Goal: Check status

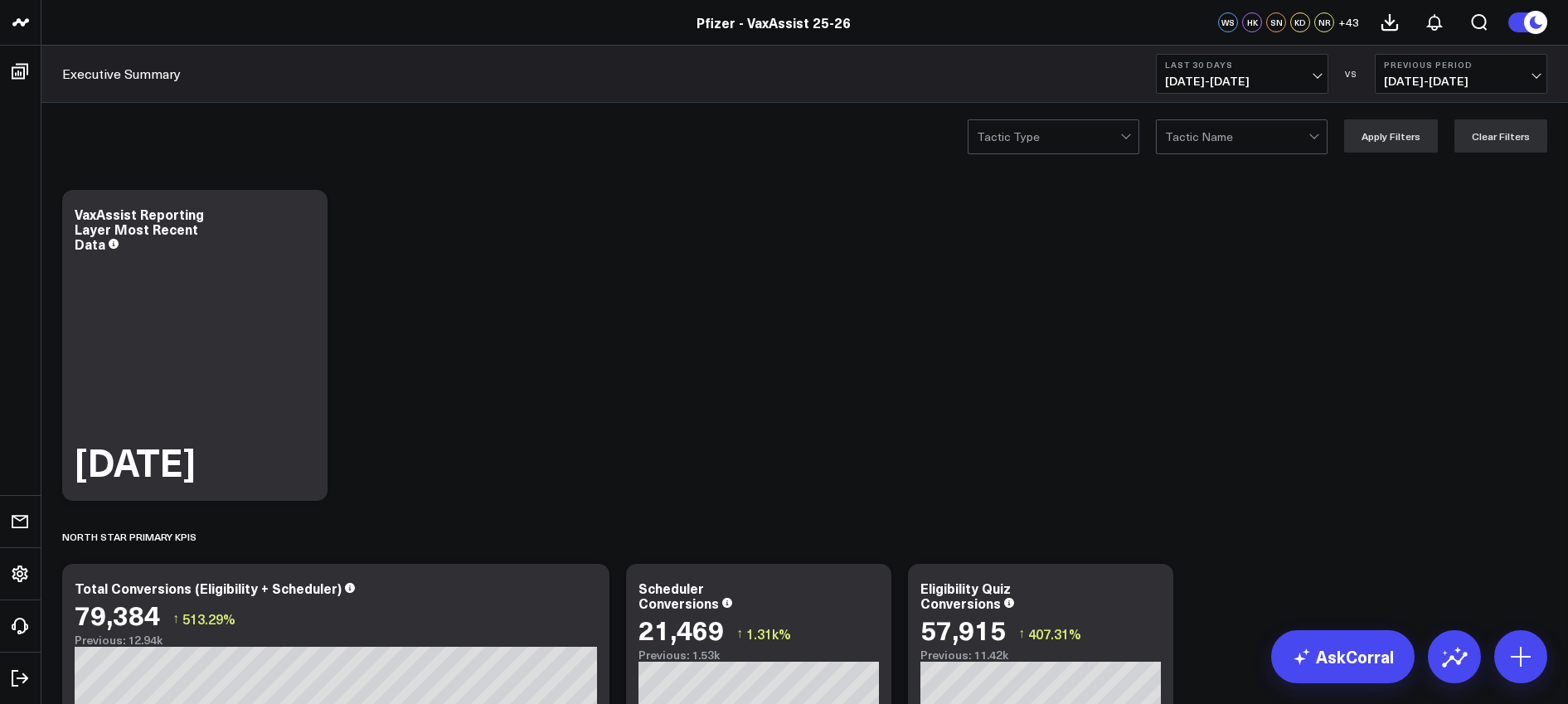
click at [1311, 82] on span "[DATE] - [DATE]" at bounding box center [1241, 82] width 154 height 13
click at [1224, 141] on link "Last 7 Days" at bounding box center [1241, 141] width 171 height 31
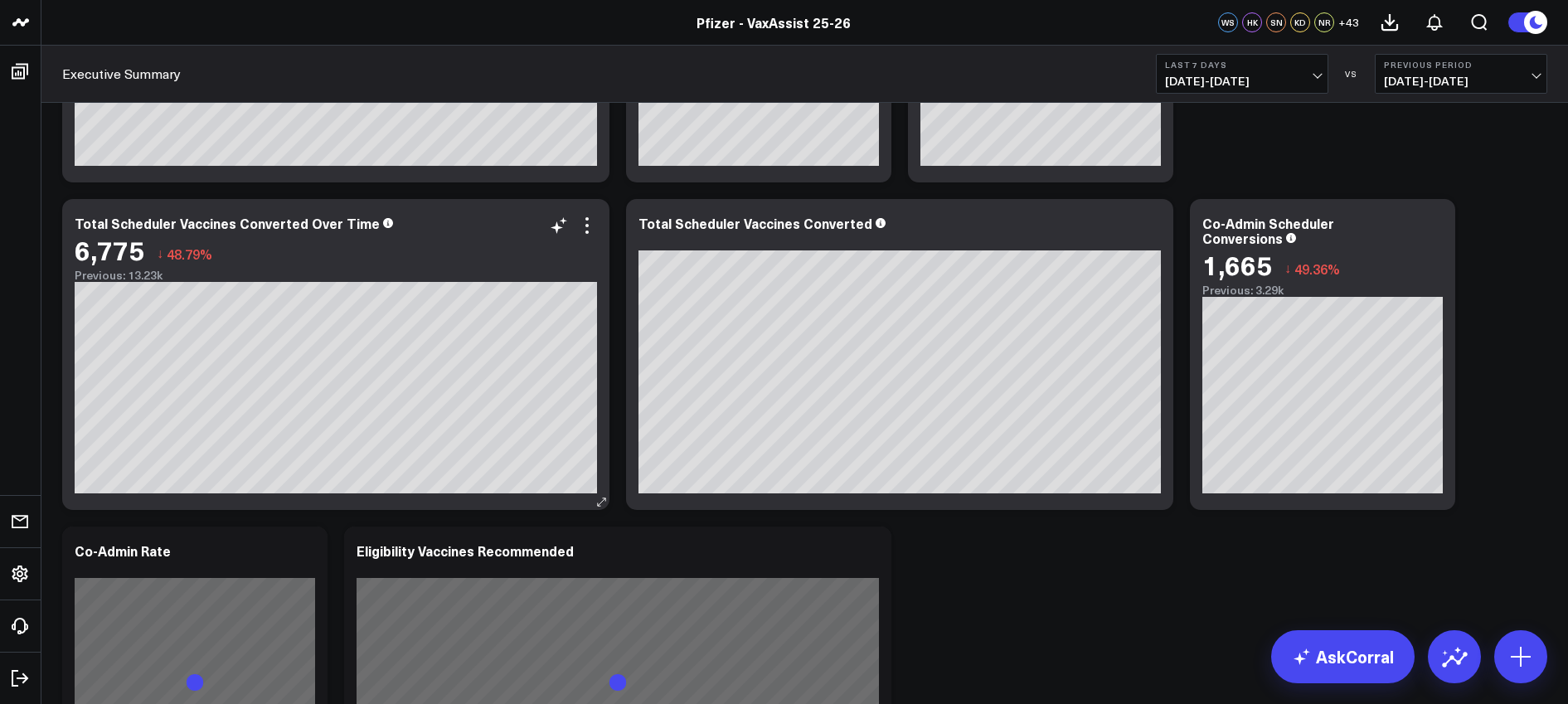
scroll to position [694, 0]
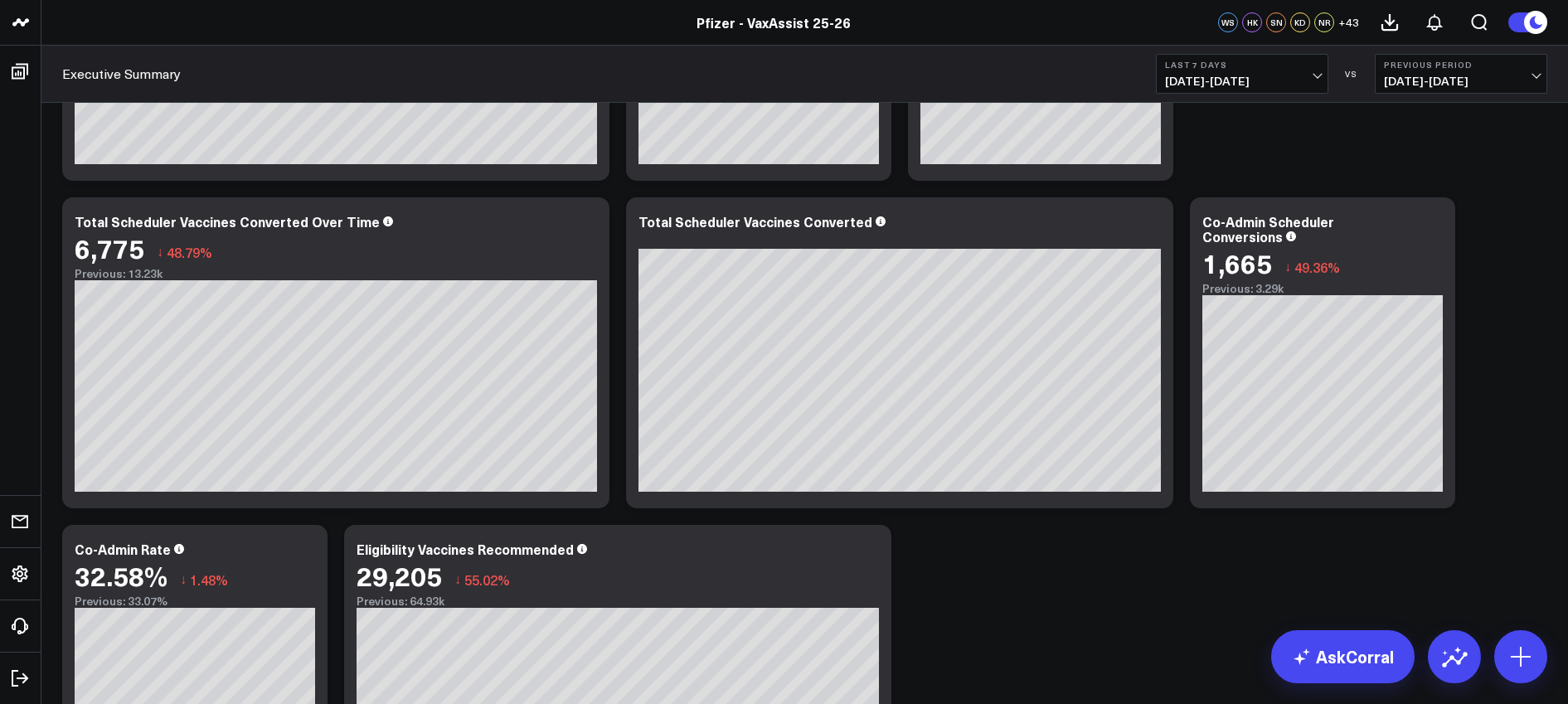
click at [1283, 82] on span "[DATE] - [DATE]" at bounding box center [1241, 82] width 154 height 13
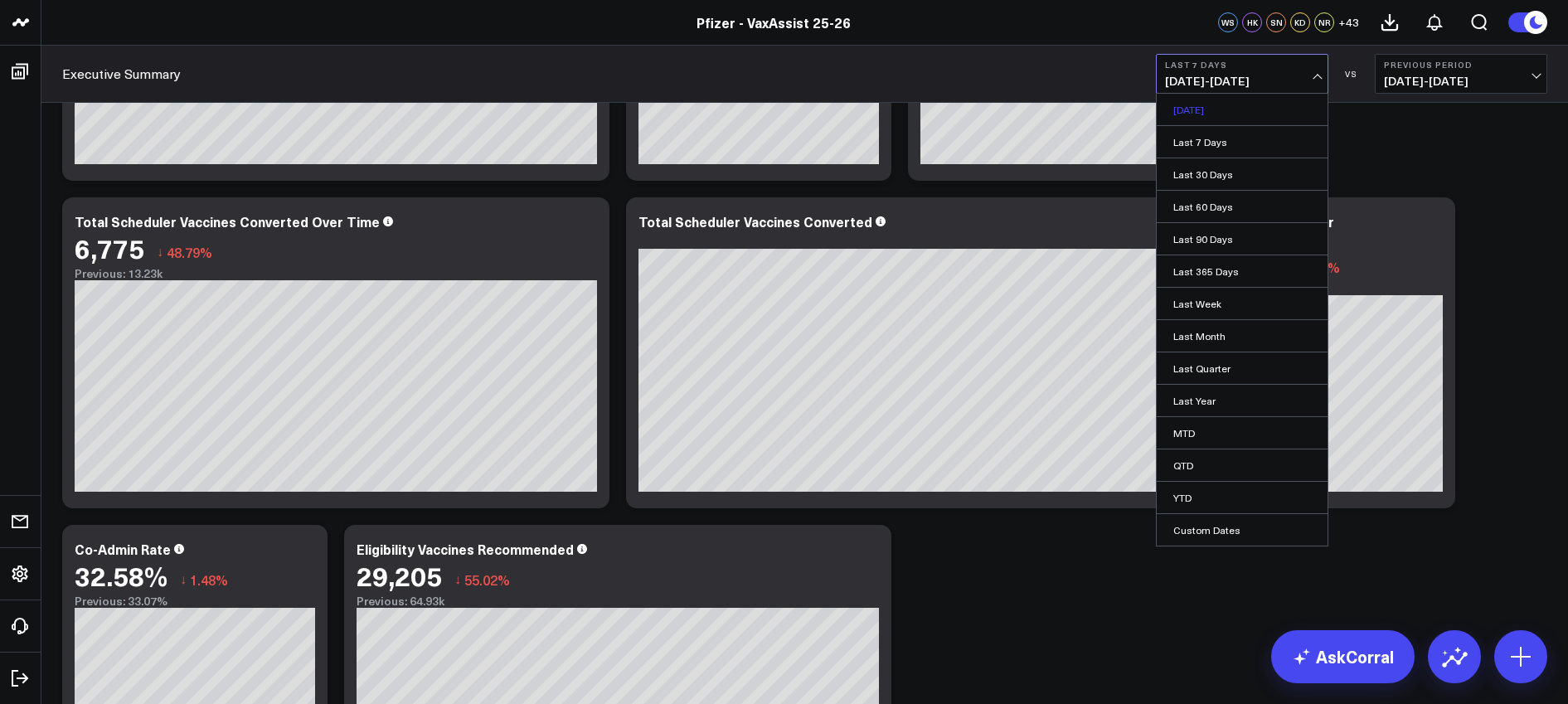
click at [1229, 118] on link "[DATE]" at bounding box center [1241, 109] width 171 height 31
